Goal: Use online tool/utility: Use online tool/utility

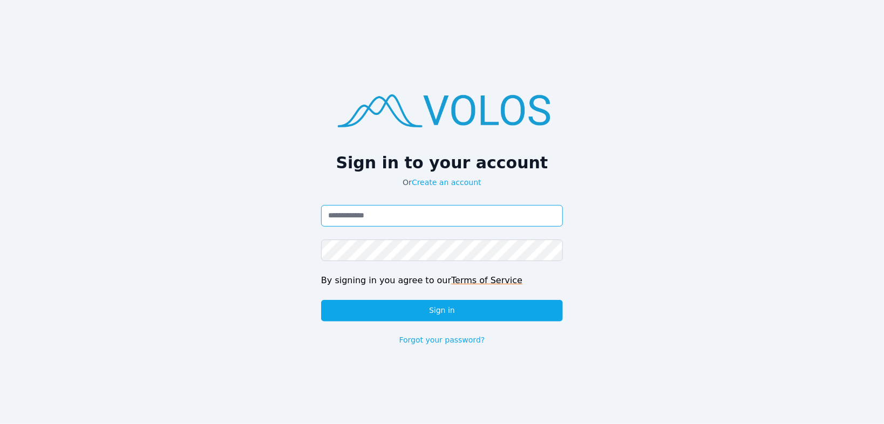
click at [386, 219] on input "Email address" at bounding box center [442, 216] width 242 height 22
type input "**********"
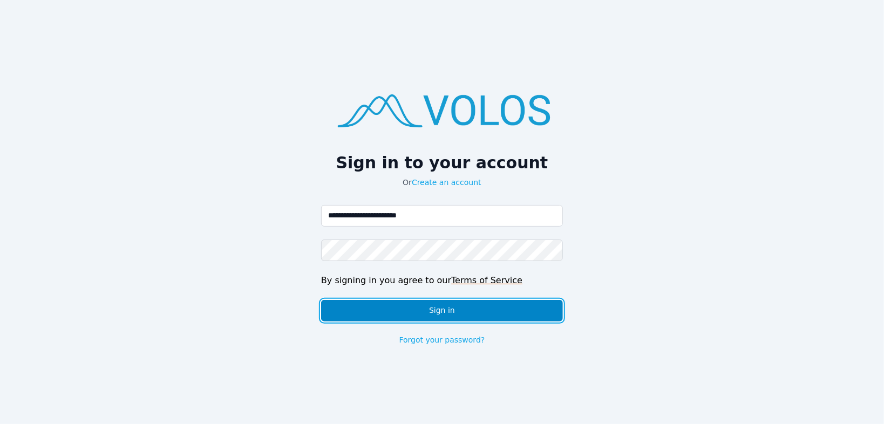
click at [423, 310] on button "Sign in" at bounding box center [442, 311] width 242 height 22
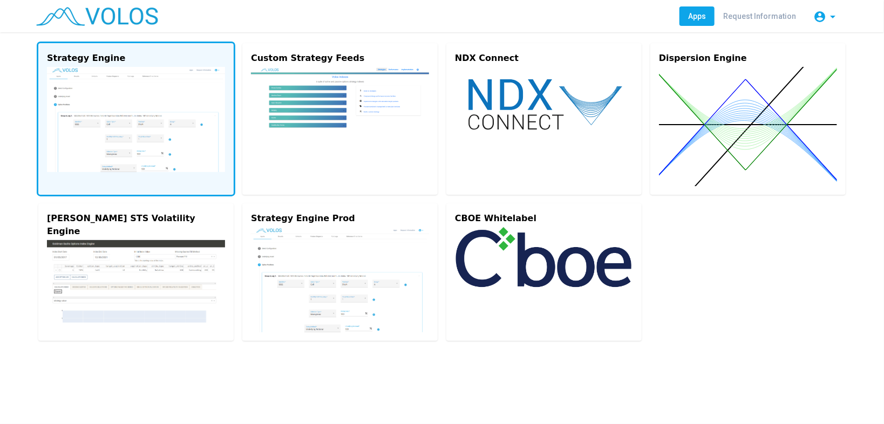
click at [147, 139] on img at bounding box center [136, 119] width 178 height 105
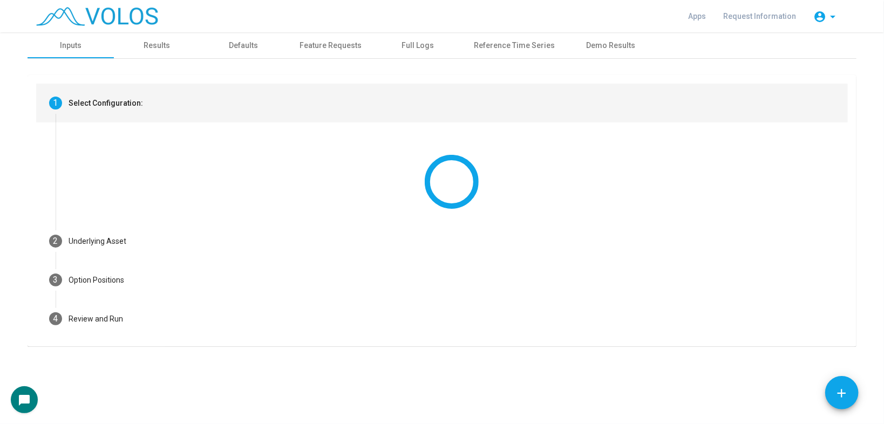
click at [152, 111] on mat-step-header "1 Select Configuration:" at bounding box center [441, 103] width 811 height 39
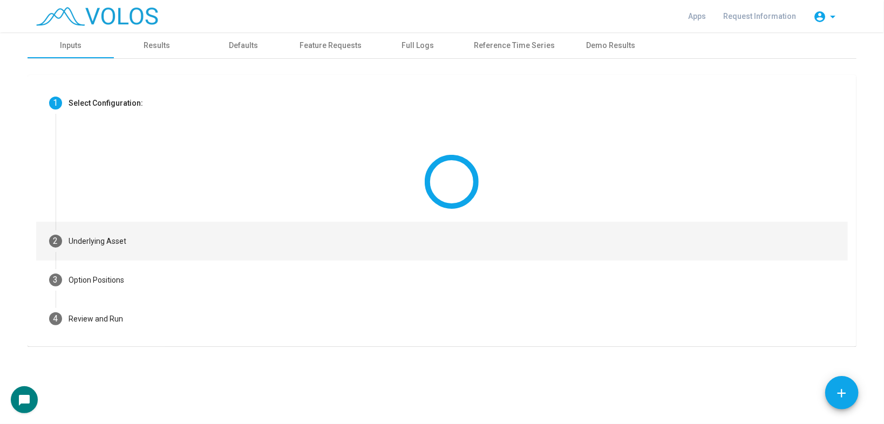
click at [148, 237] on mat-step-header "2 Underlying Asset" at bounding box center [441, 241] width 811 height 39
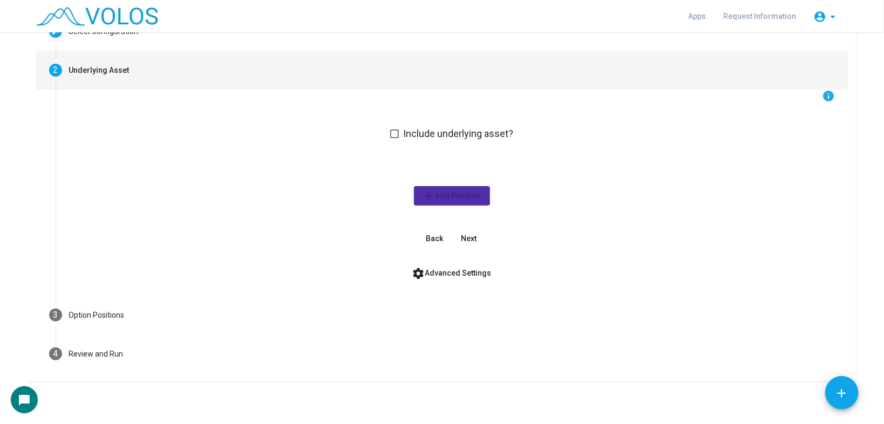
click at [124, 316] on mat-step-header "3 Option Positions" at bounding box center [441, 315] width 811 height 39
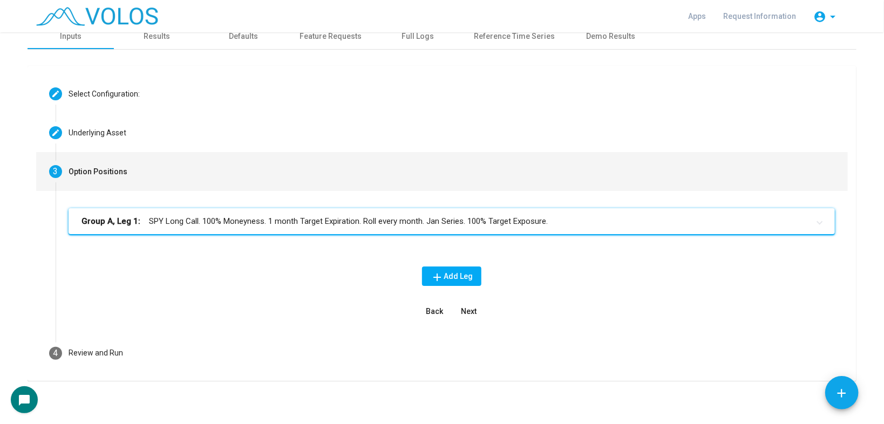
scroll to position [9, 0]
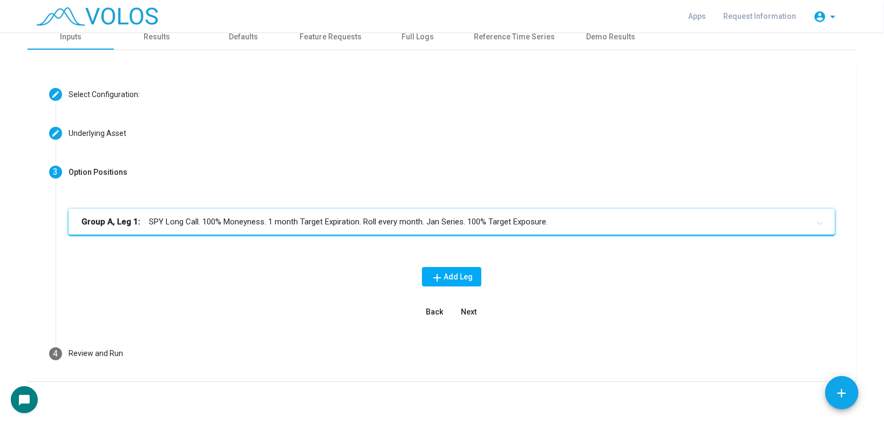
click at [303, 219] on mat-panel-title "Group A, Leg 1: SPY Long Call. 100% Moneyness. 1 month Target Expiration. Roll …" at bounding box center [444, 222] width 727 height 12
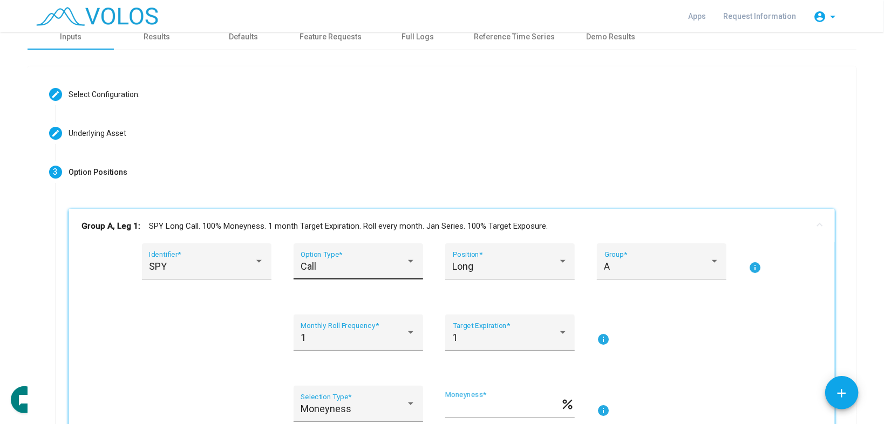
scroll to position [224, 0]
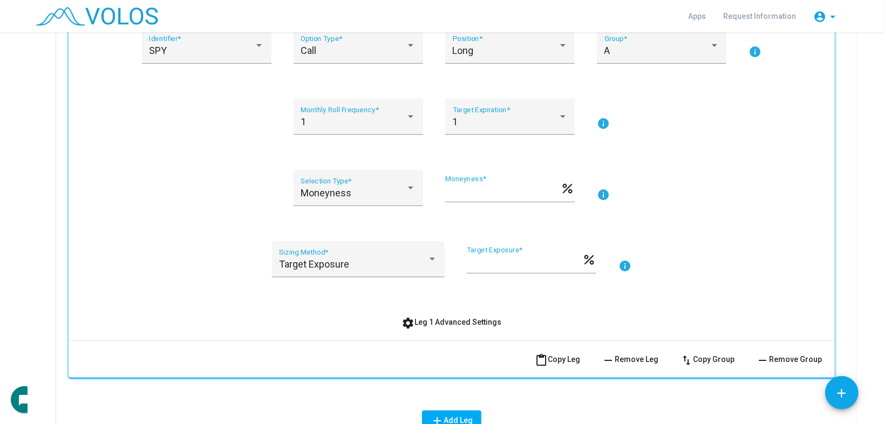
click at [599, 191] on mat-icon "info" at bounding box center [603, 194] width 13 height 13
